Goal: Information Seeking & Learning: Learn about a topic

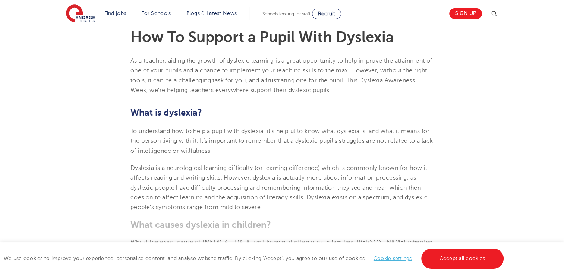
scroll to position [247, 0]
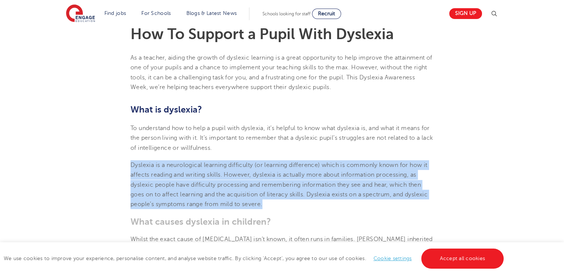
drag, startPoint x: 131, startPoint y: 165, endPoint x: 269, endPoint y: 201, distance: 142.8
click at [269, 201] on p "Dyslexia is a neurological learning difficulty (or learning difference) which i…" at bounding box center [282, 184] width 303 height 49
copy span "Dyslexia is a neurological learning difficulty (or learning difference) which i…"
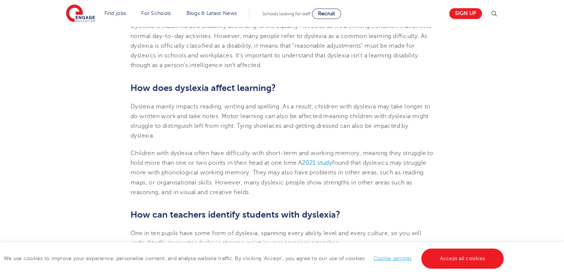
scroll to position [518, 0]
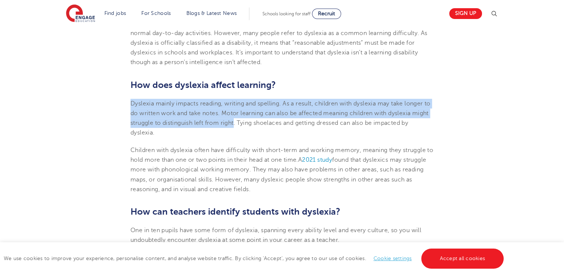
copy span "[MEDICAL_DATA] mainly impacts reading, writing and spelling. As a result, child…"
drag, startPoint x: 131, startPoint y: 98, endPoint x: 252, endPoint y: 125, distance: 124.1
click at [252, 125] on p "Dyslexia mainly impacts reading, writing and spelling. As a result, children wi…" at bounding box center [282, 118] width 303 height 39
drag, startPoint x: 252, startPoint y: 125, endPoint x: 128, endPoint y: 105, distance: 125.4
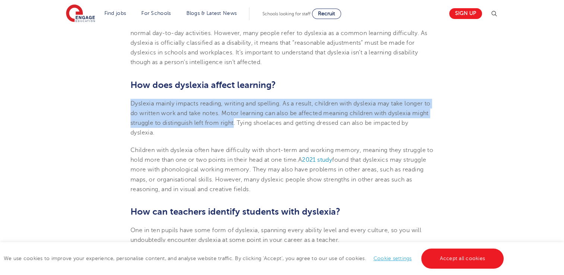
copy span "[MEDICAL_DATA] mainly impacts reading, writing and spelling. As a result, child…"
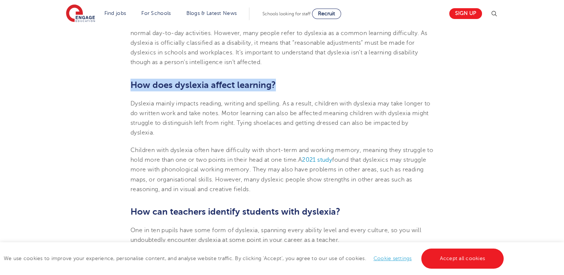
drag, startPoint x: 133, startPoint y: 86, endPoint x: 275, endPoint y: 87, distance: 142.5
click at [275, 87] on b "How does dyslexia affect learning?" at bounding box center [203, 85] width 145 height 10
copy b "How does dyslexia affect learning?"
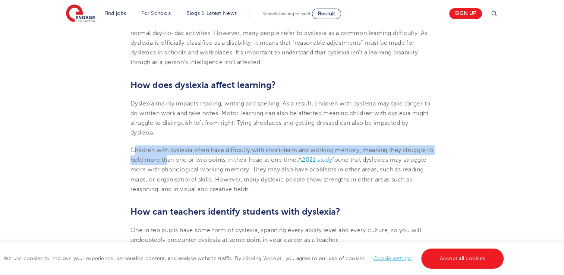
drag, startPoint x: 133, startPoint y: 150, endPoint x: 176, endPoint y: 161, distance: 44.2
click at [176, 161] on span "Children with dyslexia often have difficulty with short-term and working memory…" at bounding box center [282, 155] width 303 height 16
drag, startPoint x: 176, startPoint y: 161, endPoint x: 135, endPoint y: 148, distance: 42.7
click at [135, 148] on span "Children with dyslexia often have difficulty with short-term and working memory…" at bounding box center [282, 155] width 303 height 16
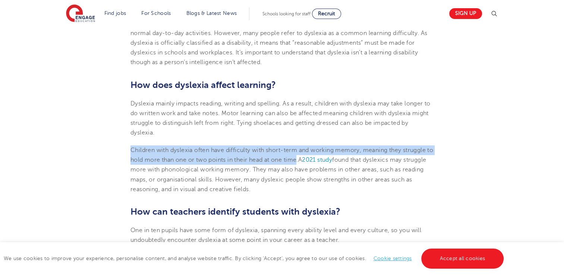
drag, startPoint x: 125, startPoint y: 145, endPoint x: 307, endPoint y: 162, distance: 182.4
copy span "Children with [MEDICAL_DATA] often have difficulty with short-term and working …"
drag, startPoint x: 281, startPoint y: 171, endPoint x: 279, endPoint y: 187, distance: 16.6
click at [279, 187] on p "Children with [MEDICAL_DATA] often have difficulty with short-term and working …" at bounding box center [282, 169] width 303 height 49
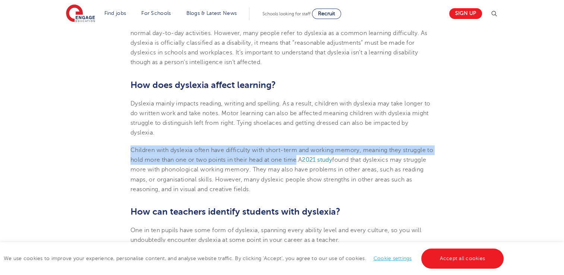
copy span "hey may also have problems in other areas, such as reading maps, or organisatio…"
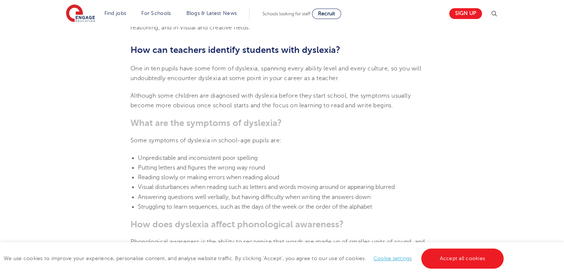
scroll to position [713, 0]
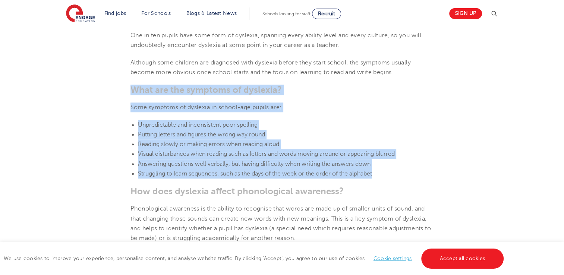
drag, startPoint x: 131, startPoint y: 88, endPoint x: 384, endPoint y: 172, distance: 266.6
copy section "What are the symptoms of [MEDICAL_DATA]? Some symptoms of [MEDICAL_DATA] in sch…"
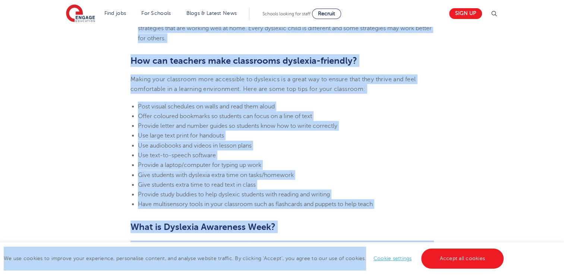
scroll to position [1662, 0]
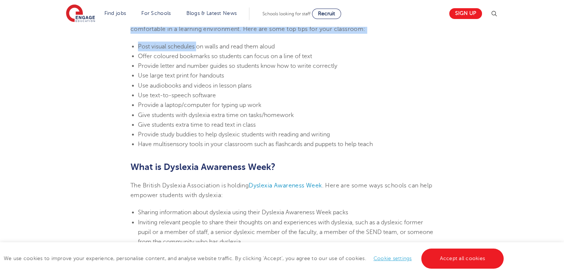
drag, startPoint x: 131, startPoint y: 77, endPoint x: 197, endPoint y: 50, distance: 71.1
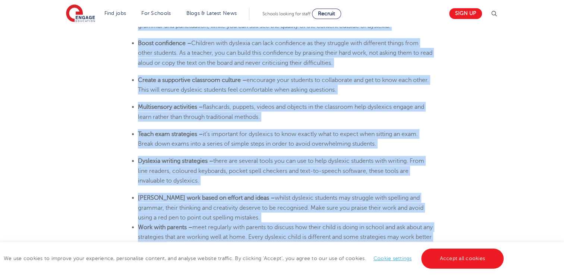
scroll to position [1420, 0]
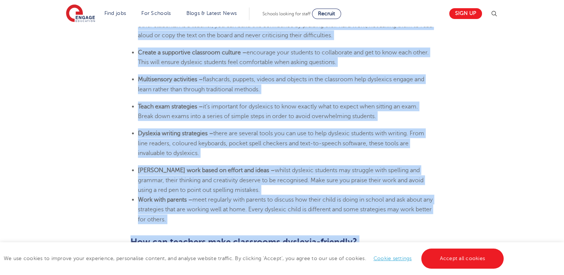
click at [183, 216] on span "meet regularly with parents to discuss how their child is doing in school and a…" at bounding box center [285, 210] width 295 height 26
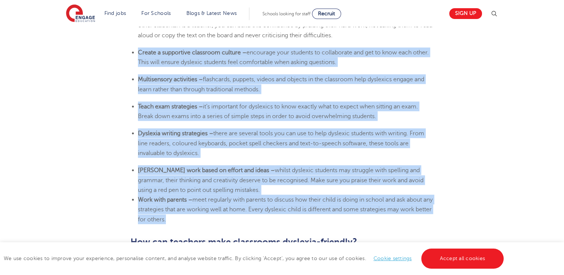
drag, startPoint x: 182, startPoint y: 220, endPoint x: 135, endPoint y: 44, distance: 182.4
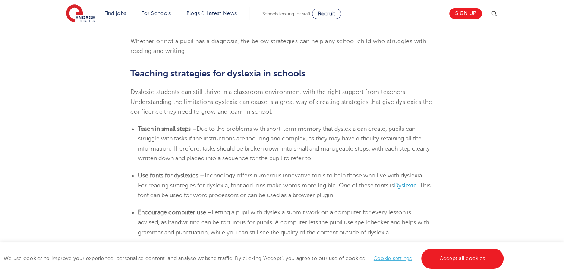
scroll to position [1190, 0]
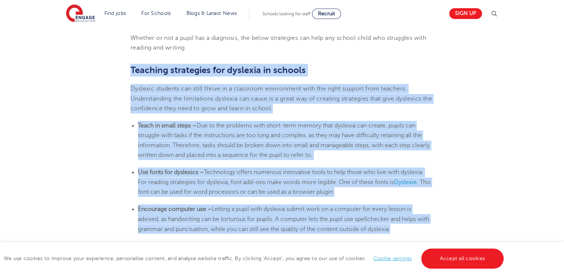
drag, startPoint x: 130, startPoint y: 66, endPoint x: 407, endPoint y: 228, distance: 320.6
copy section "Loremips dolorsitam con adipisci el seddoei Temporin utlabore etd magna aliqua …"
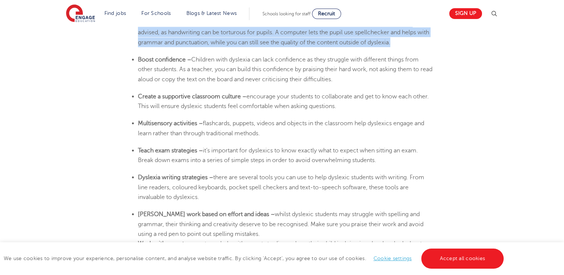
scroll to position [1386, 0]
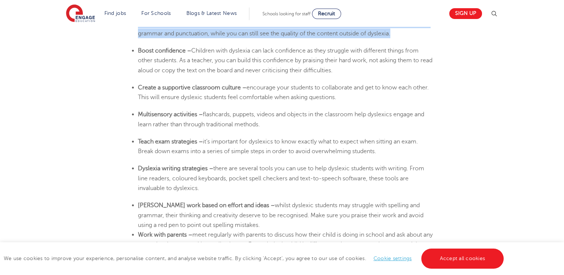
drag, startPoint x: 135, startPoint y: 49, endPoint x: 222, endPoint y: 222, distance: 193.1
copy section "Lorem ipsumdolor – Sitametc adip elitsedd eiu temp incididunt ut labo etdolore …"
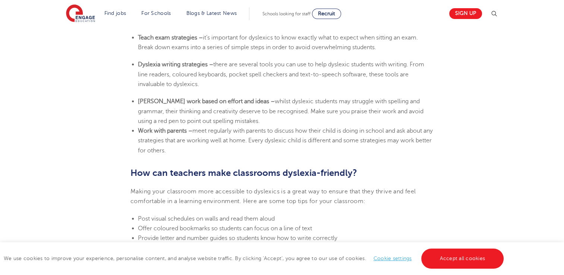
scroll to position [1492, 0]
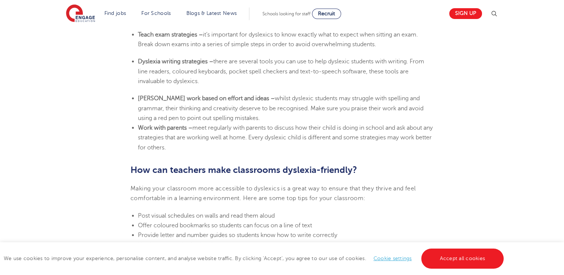
drag, startPoint x: 136, startPoint y: 126, endPoint x: 187, endPoint y: 150, distance: 56.2
click at [187, 150] on ul "[PERSON_NAME] work based on effort and ideas – whilst dyslexic students may str…" at bounding box center [282, 123] width 303 height 59
copy li "Work with parents – meet regularly with parents to discuss how their child is d…"
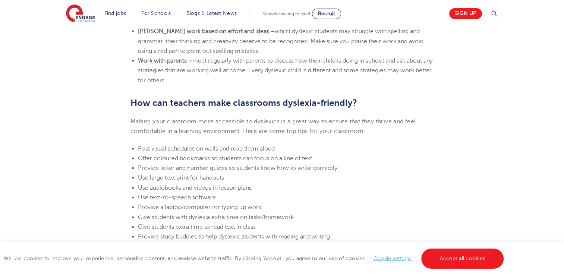
scroll to position [1566, 0]
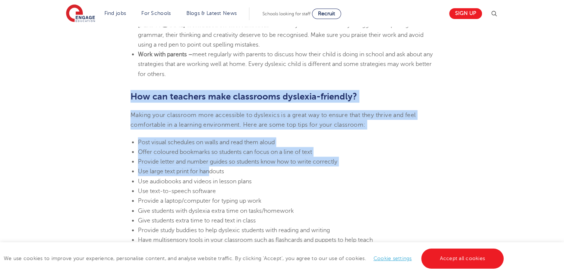
drag, startPoint x: 131, startPoint y: 96, endPoint x: 211, endPoint y: 170, distance: 108.7
click at [173, 119] on p "Making your classroom more accessible to dyslexics is a great way to ensure tha…" at bounding box center [282, 120] width 303 height 20
drag, startPoint x: 131, startPoint y: 95, endPoint x: 253, endPoint y: 184, distance: 150.5
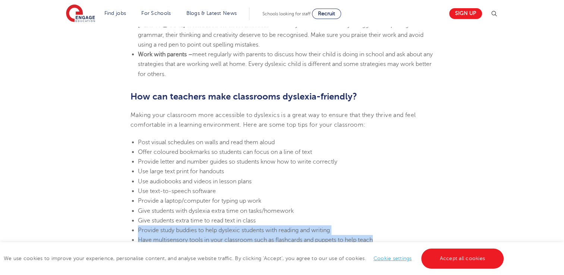
drag, startPoint x: 138, startPoint y: 230, endPoint x: 380, endPoint y: 236, distance: 242.1
click at [380, 236] on ul "Post visual schedules on walls and read them aloud Offer coloured bookmarks so …" at bounding box center [282, 192] width 303 height 108
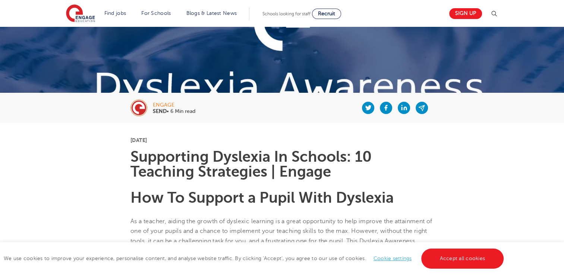
scroll to position [0, 0]
